Goal: Information Seeking & Learning: Learn about a topic

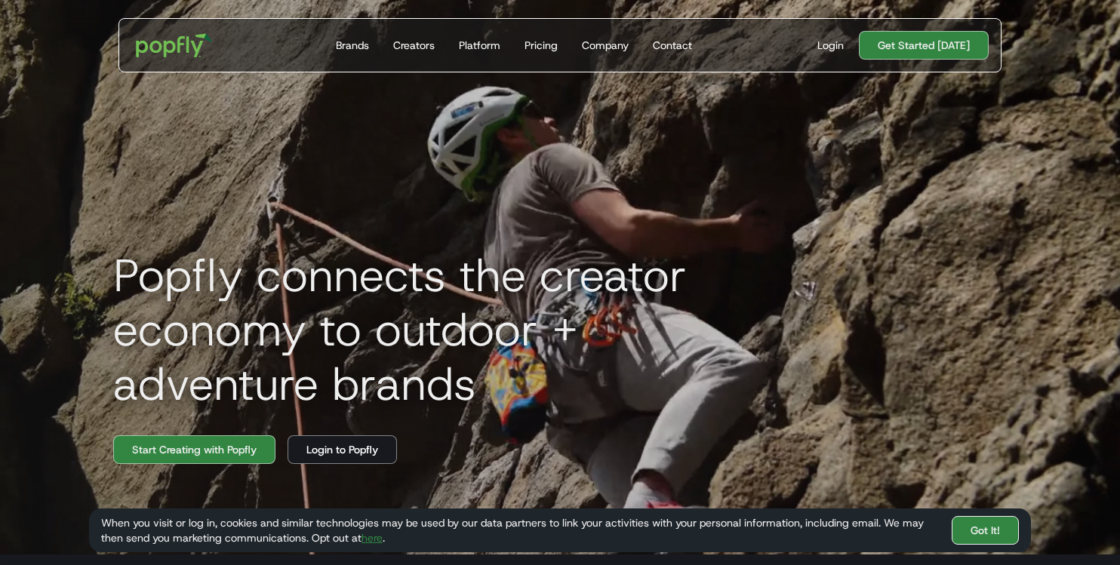
click at [992, 529] on link "Got It!" at bounding box center [984, 530] width 67 height 29
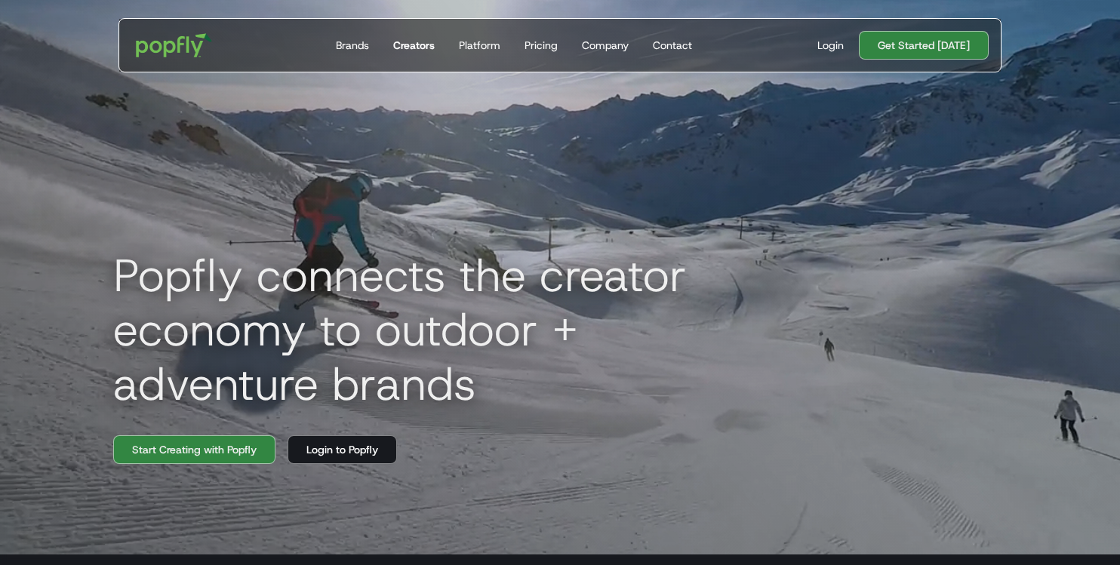
click at [421, 46] on div "Creators" at bounding box center [413, 45] width 41 height 15
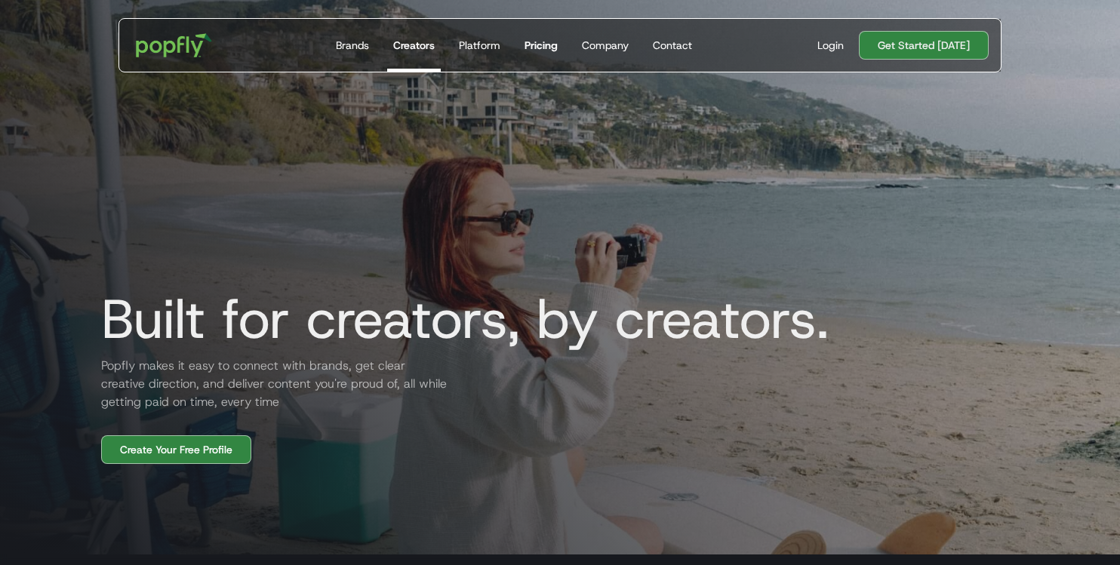
click at [535, 43] on div "Pricing" at bounding box center [540, 45] width 33 height 15
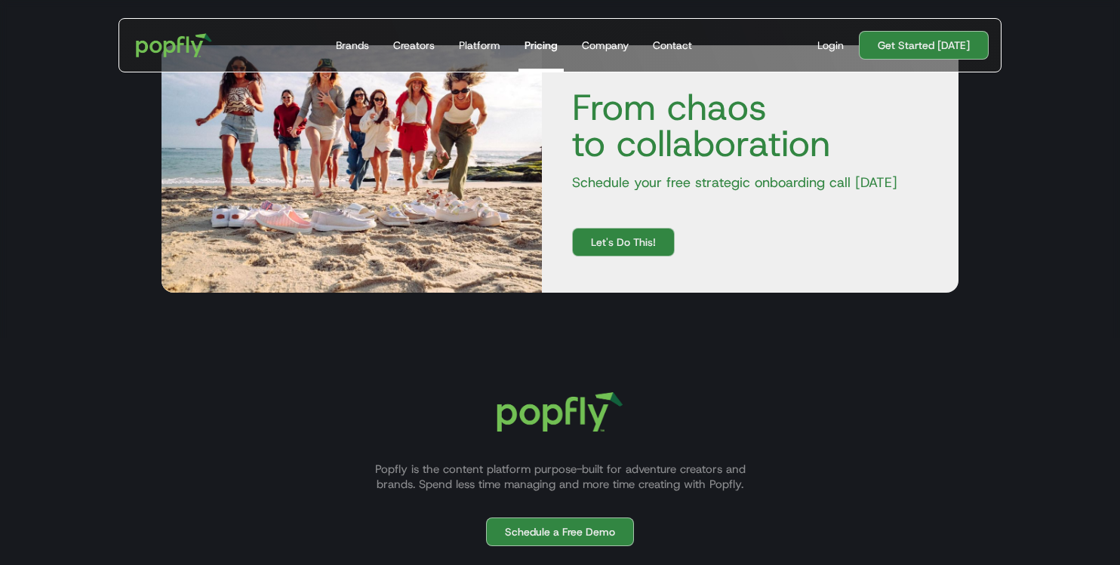
scroll to position [1019, 0]
